Goal: Information Seeking & Learning: Find contact information

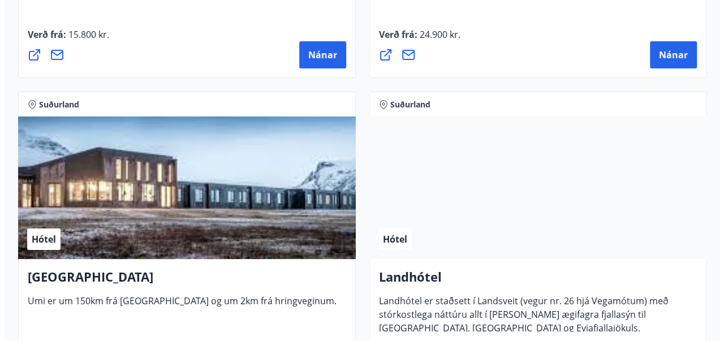
scroll to position [4348, 0]
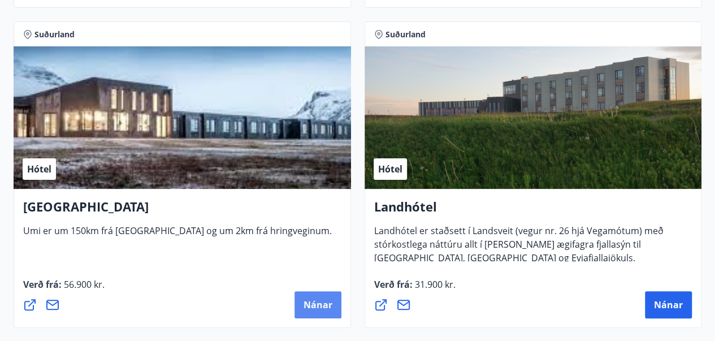
click at [319, 304] on span "Nánar" at bounding box center [318, 305] width 29 height 12
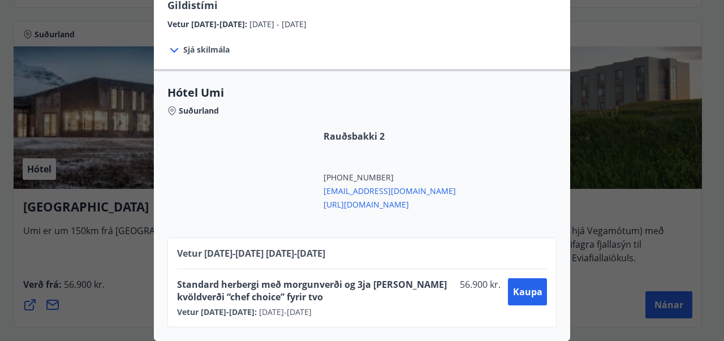
scroll to position [59, 0]
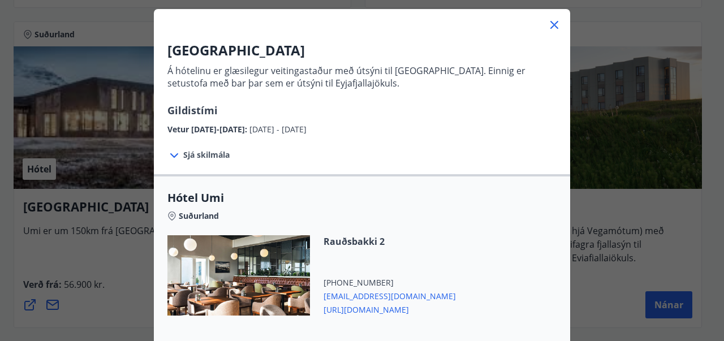
click at [171, 154] on icon at bounding box center [174, 156] width 14 height 14
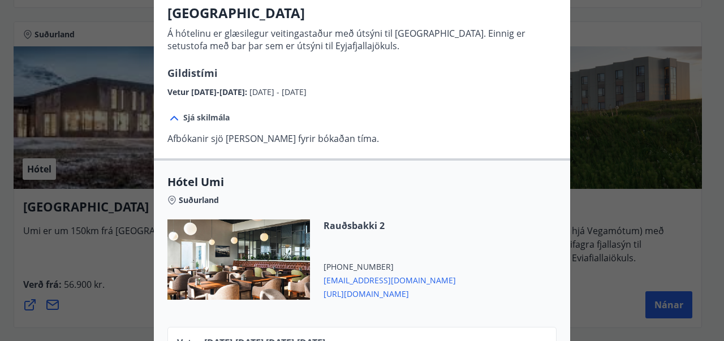
scroll to position [193, 0]
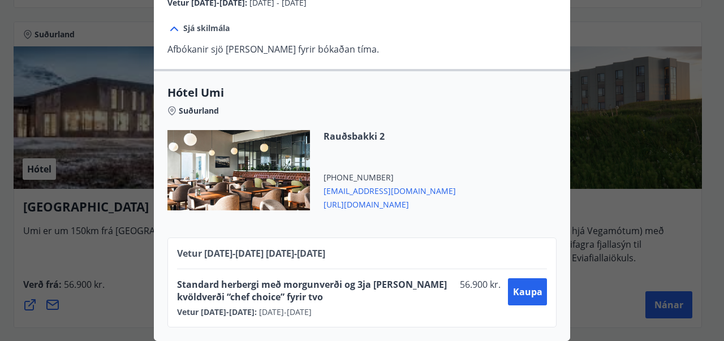
click at [356, 197] on span "[URL][DOMAIN_NAME]" at bounding box center [389, 204] width 132 height 14
click at [364, 197] on span "[URL][DOMAIN_NAME]" at bounding box center [389, 204] width 132 height 14
click at [363, 197] on span "[URL][DOMAIN_NAME]" at bounding box center [389, 204] width 132 height 14
drag, startPoint x: 397, startPoint y: 197, endPoint x: 314, endPoint y: 196, distance: 83.1
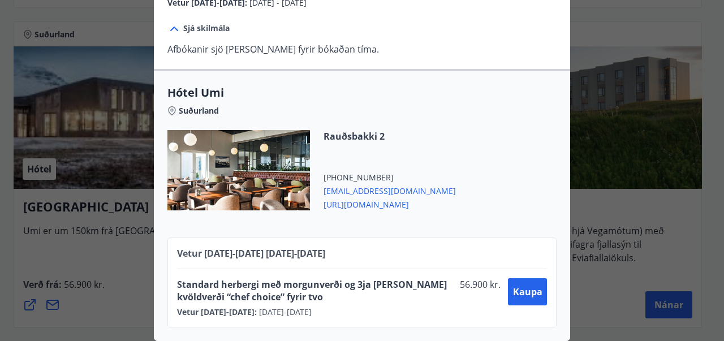
click at [314, 196] on div "Rauðsbakki 2 [PHONE_NUMBER] [EMAIL_ADDRESS][DOMAIN_NAME] [URL][DOMAIN_NAME]" at bounding box center [361, 177] width 389 height 94
